Goal: Find contact information: Find contact information

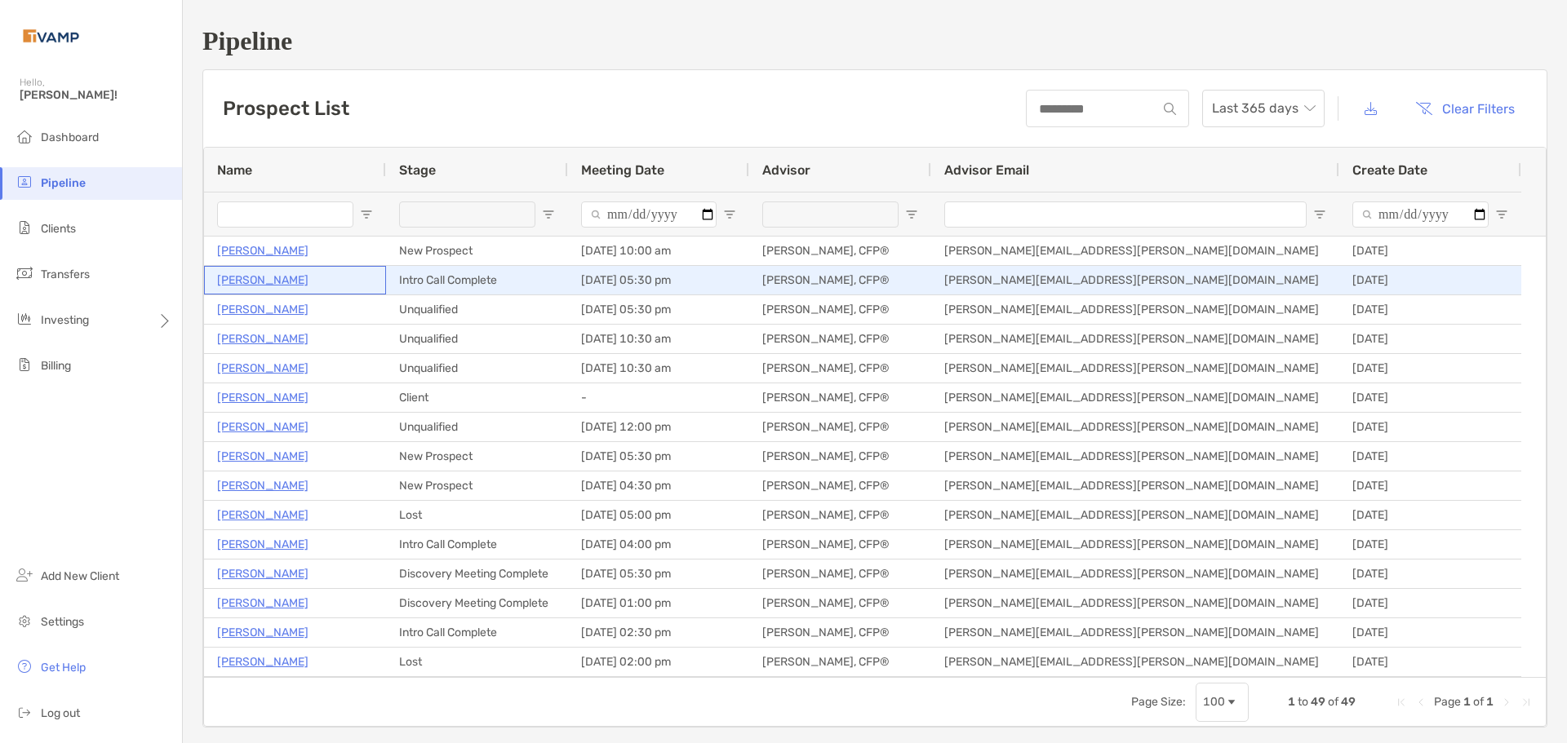
click at [269, 280] on p "[PERSON_NAME]" at bounding box center [262, 280] width 91 height 20
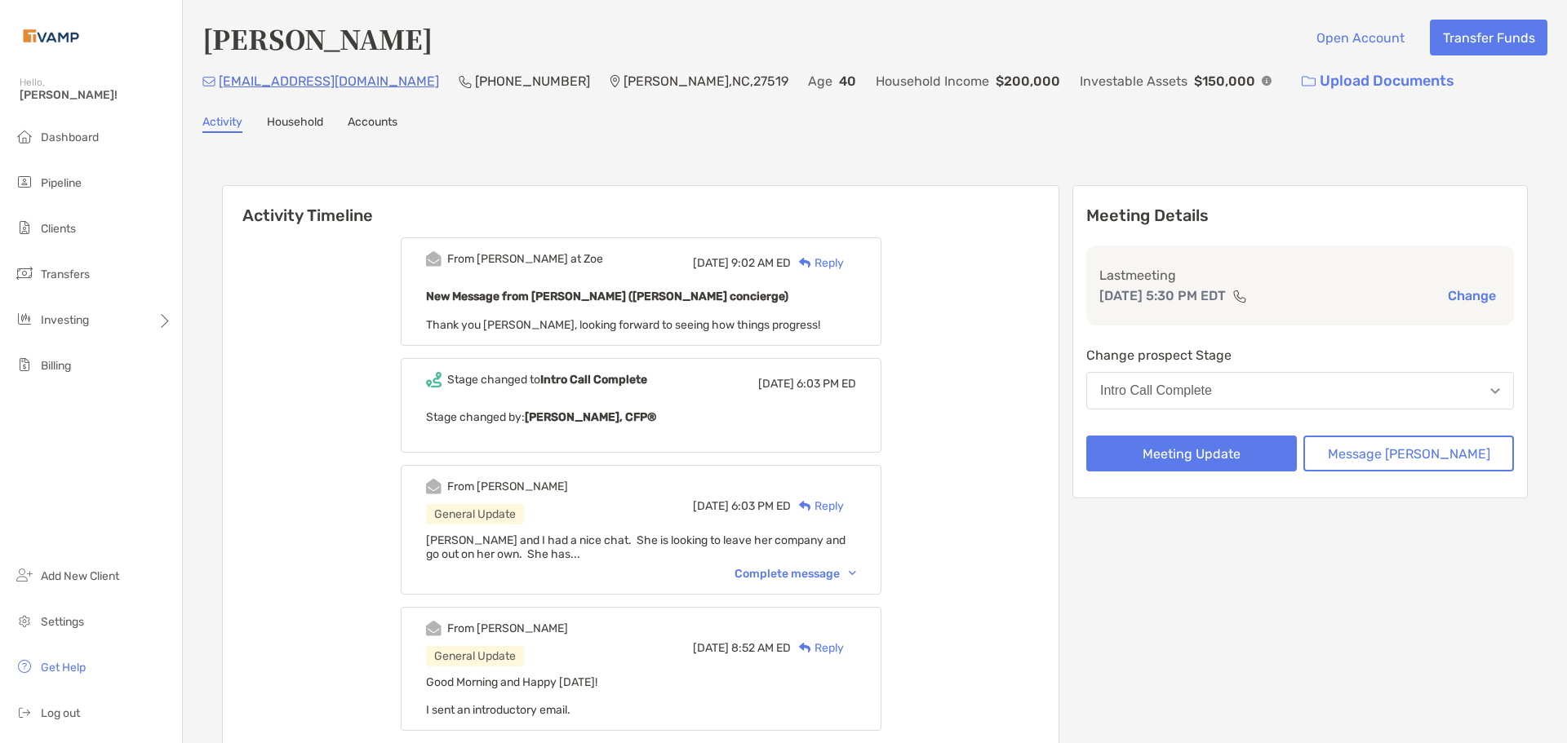
click at [284, 123] on link "Household" at bounding box center [295, 124] width 56 height 18
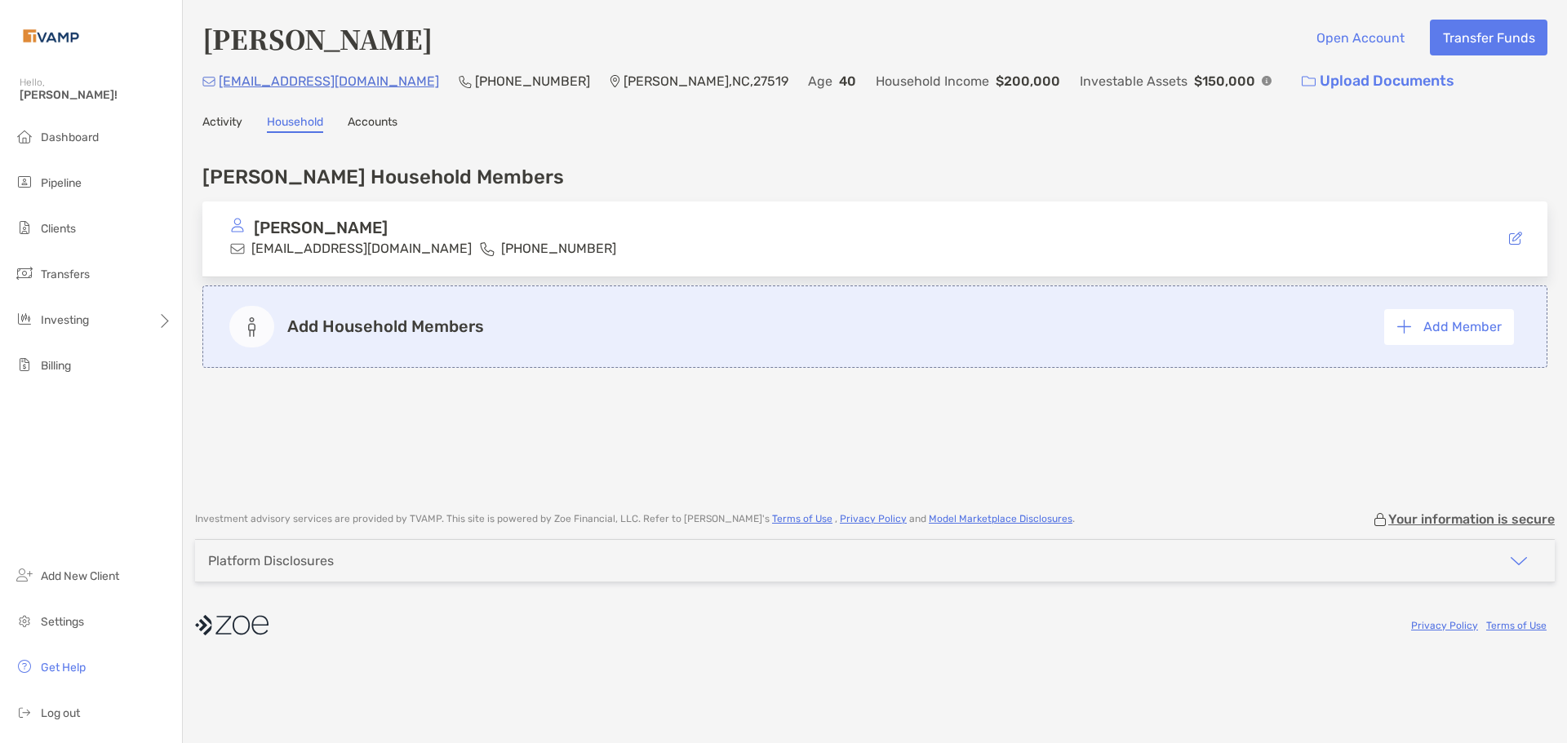
click at [213, 120] on link "Activity" at bounding box center [222, 124] width 40 height 18
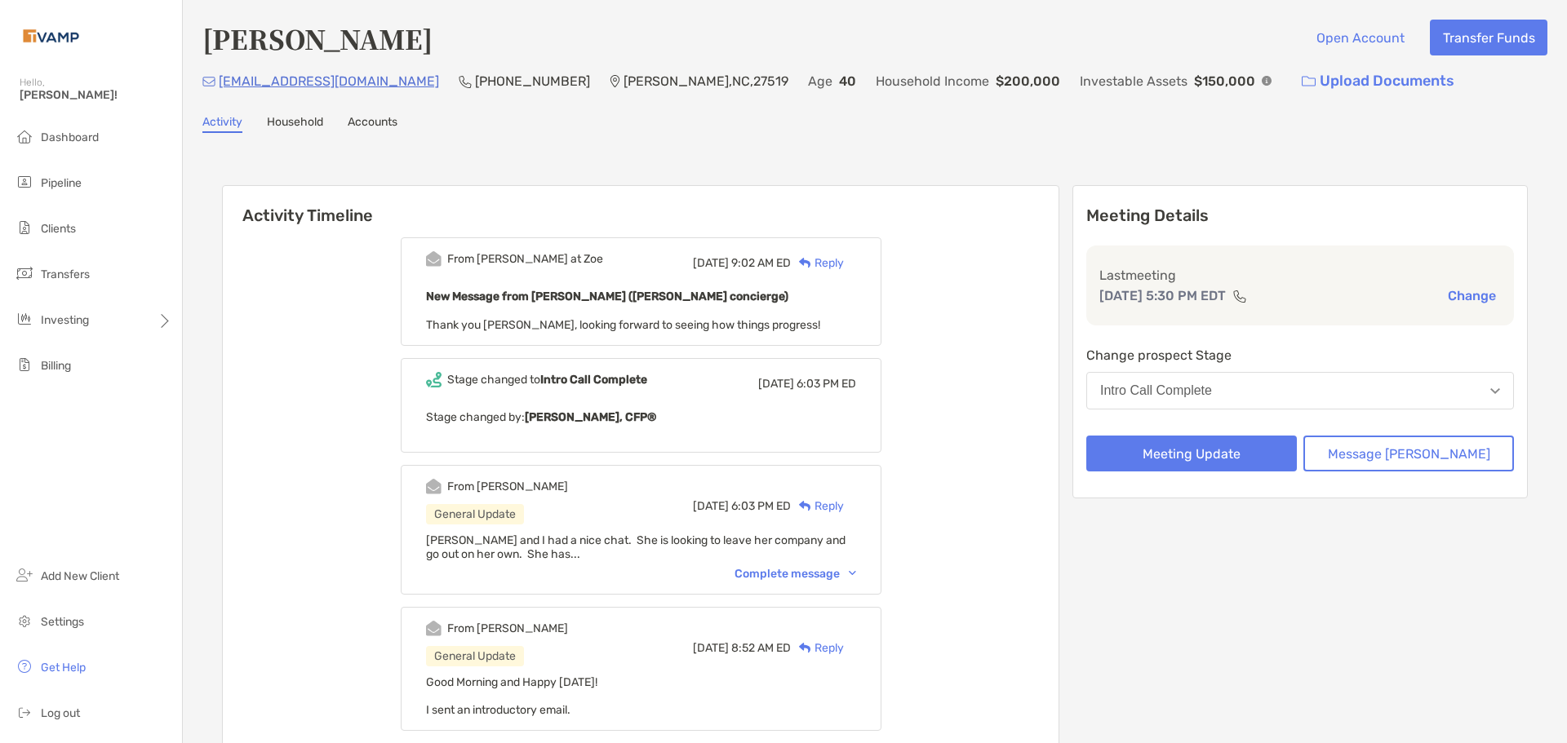
drag, startPoint x: 242, startPoint y: 73, endPoint x: 226, endPoint y: 86, distance: 19.8
drag, startPoint x: 233, startPoint y: 81, endPoint x: 471, endPoint y: 114, distance: 240.6
click at [702, 128] on div "Activity Household Accounts" at bounding box center [874, 124] width 1345 height 18
drag, startPoint x: 356, startPoint y: 82, endPoint x: 220, endPoint y: 82, distance: 135.5
click at [220, 82] on div "mkwhitne@gmail.com (919) 273-1427 Cary , NC , 27519 Age 40 Household Income $20…" at bounding box center [874, 81] width 1345 height 35
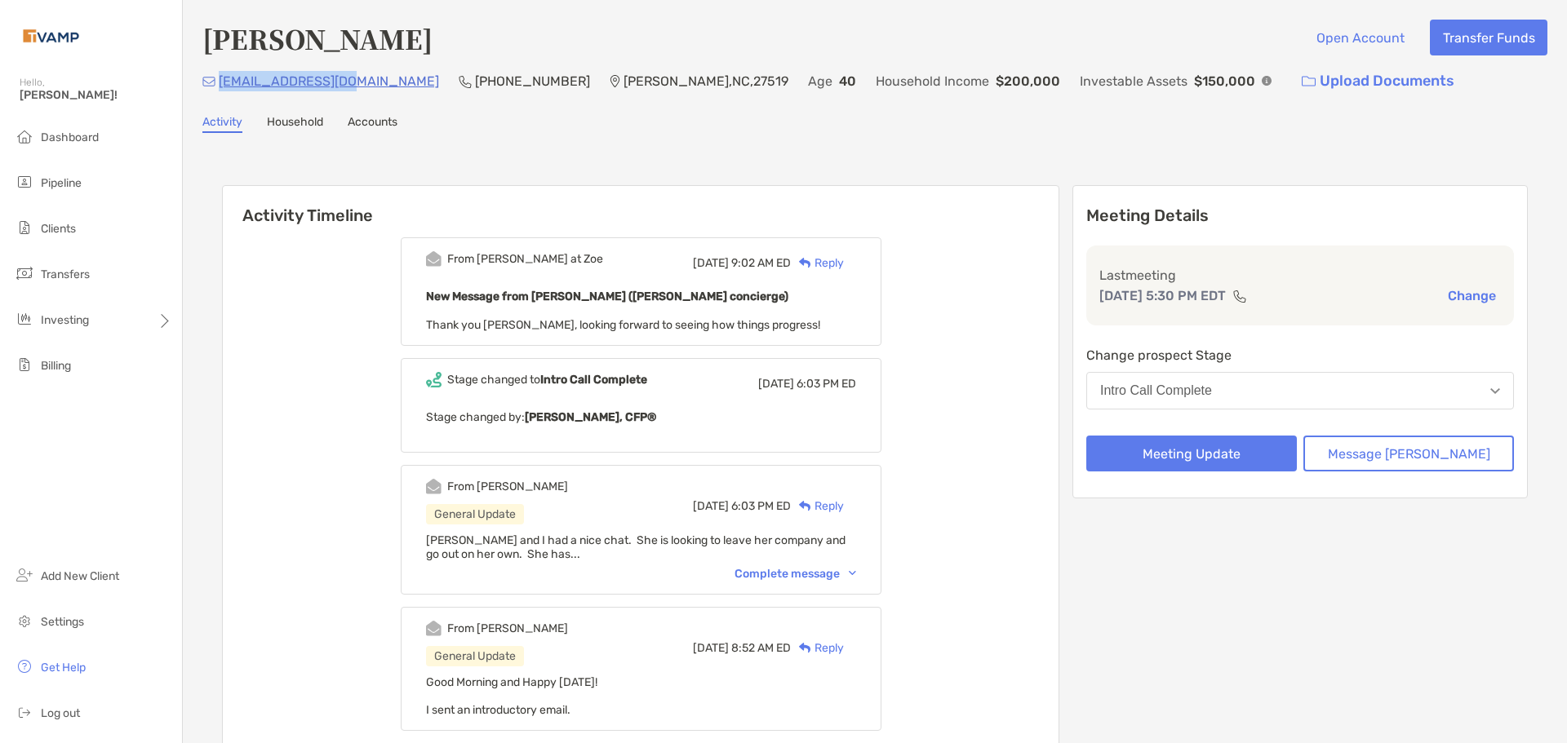
copy p "mkwhitne@gmail.com"
